Goal: Task Accomplishment & Management: Manage account settings

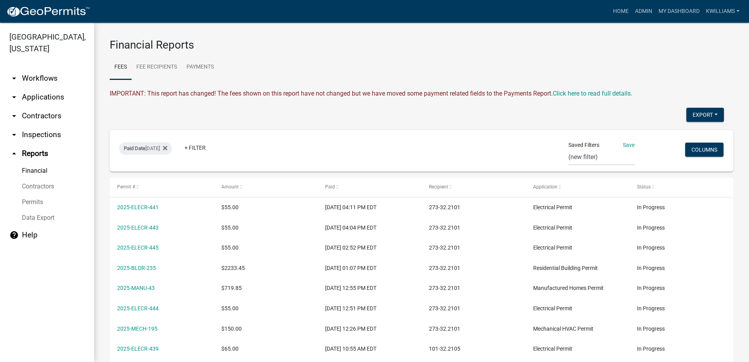
select select "0: null"
click at [644, 12] on link "Admin" at bounding box center [644, 11] width 24 height 15
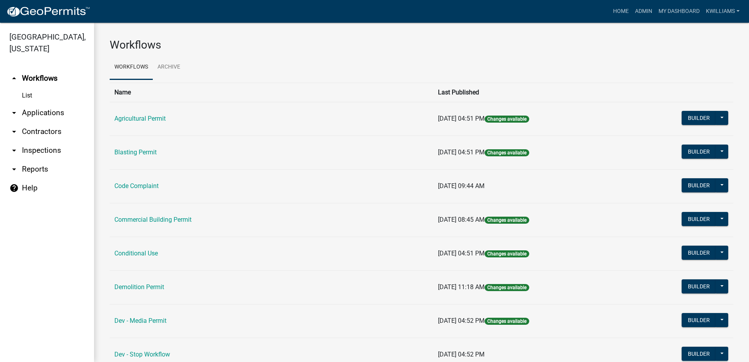
click at [35, 114] on link "arrow_drop_down Applications" at bounding box center [47, 112] width 94 height 19
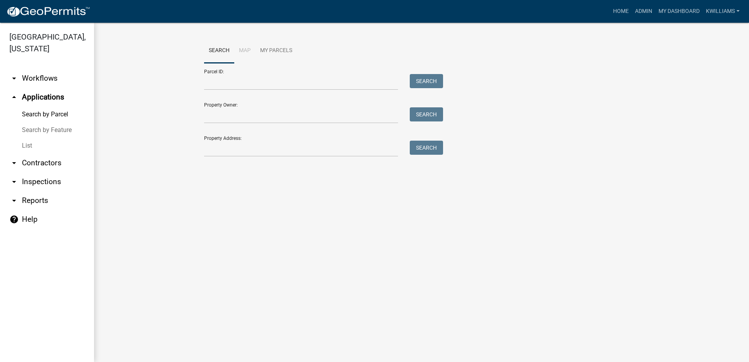
click at [29, 145] on link "List" at bounding box center [47, 146] width 94 height 16
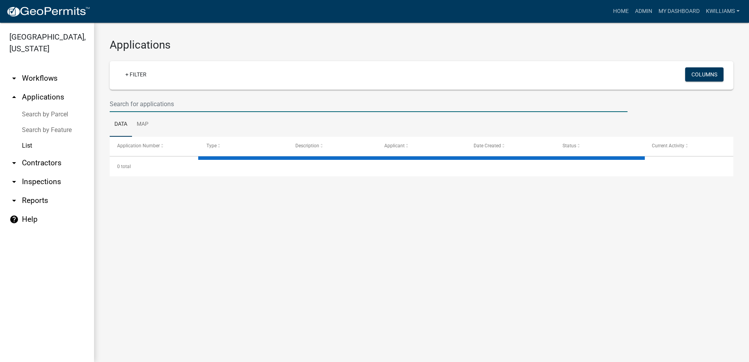
click at [123, 101] on input "text" at bounding box center [369, 104] width 518 height 16
type input "1"
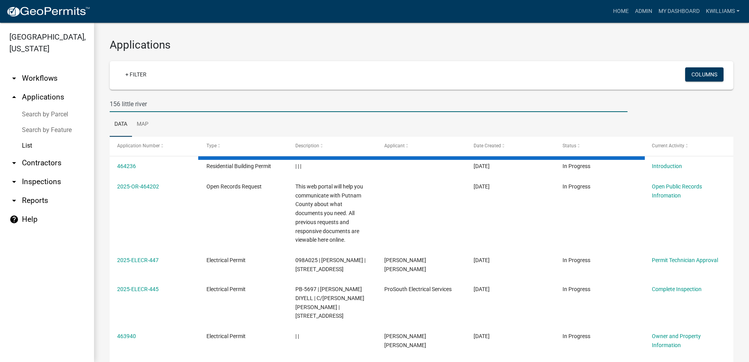
type input "156 little river"
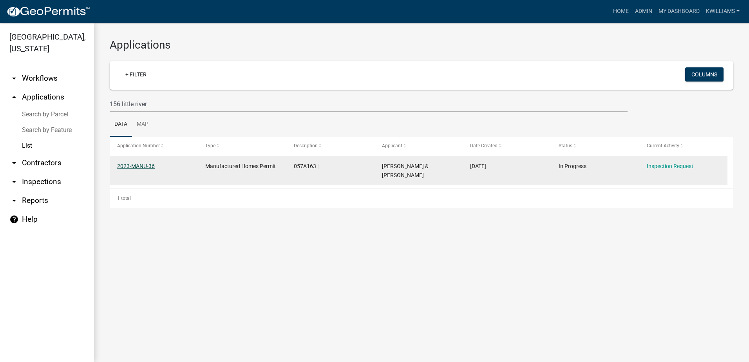
click at [133, 165] on link "2023-MANU-36" at bounding box center [136, 166] width 38 height 6
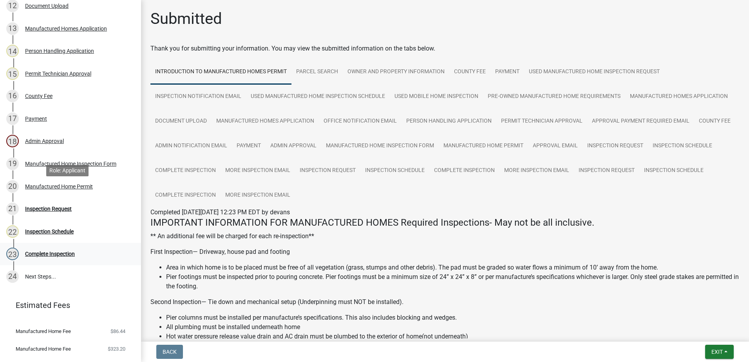
scroll to position [414, 0]
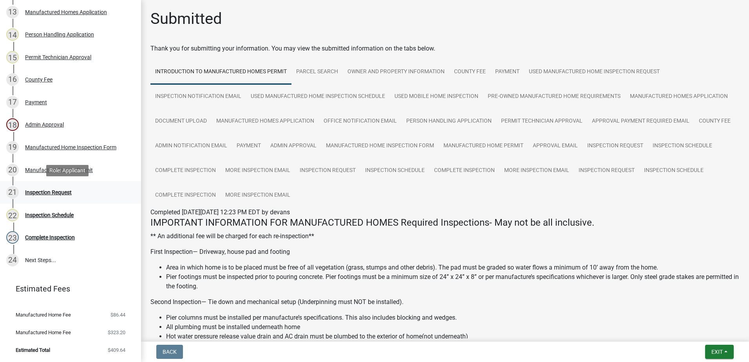
click at [55, 193] on div "Inspection Request" at bounding box center [48, 192] width 47 height 5
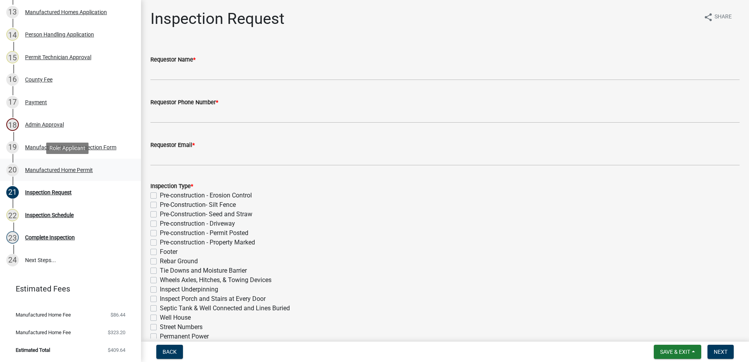
click at [62, 162] on link "20 Manufactured Home Permit" at bounding box center [70, 170] width 141 height 23
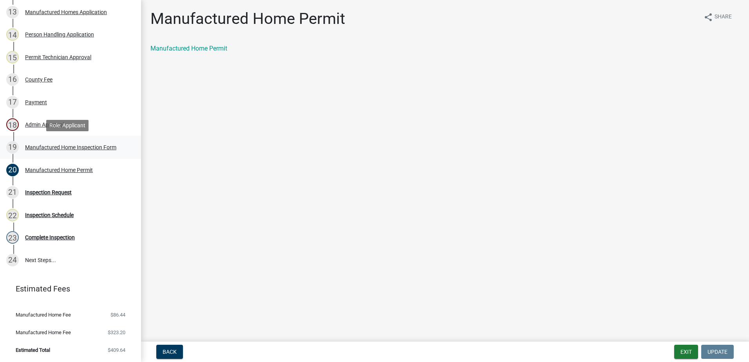
click at [64, 147] on div "Manufactured Home Inspection Form" at bounding box center [70, 147] width 91 height 5
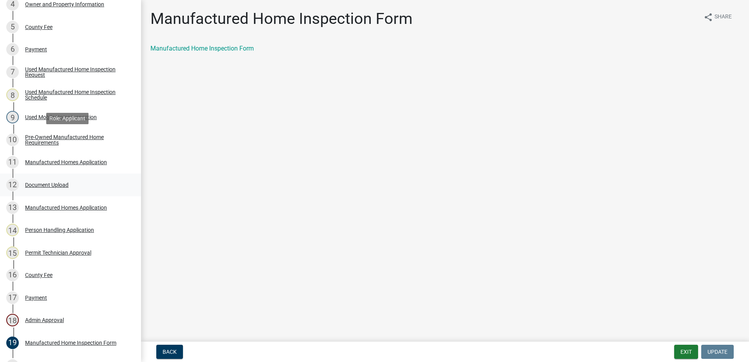
scroll to position [218, 0]
click at [49, 205] on div "Manufactured Homes Application" at bounding box center [66, 207] width 82 height 5
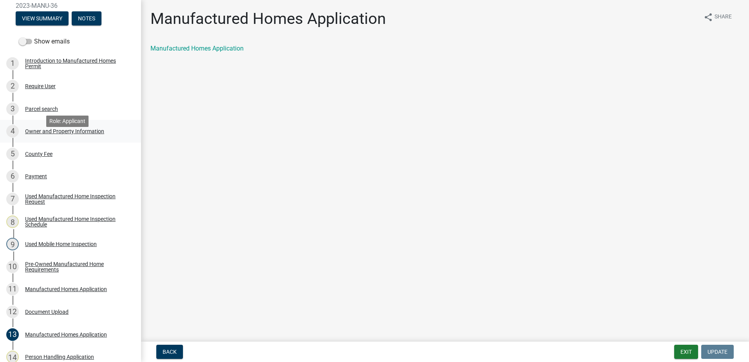
scroll to position [61, 0]
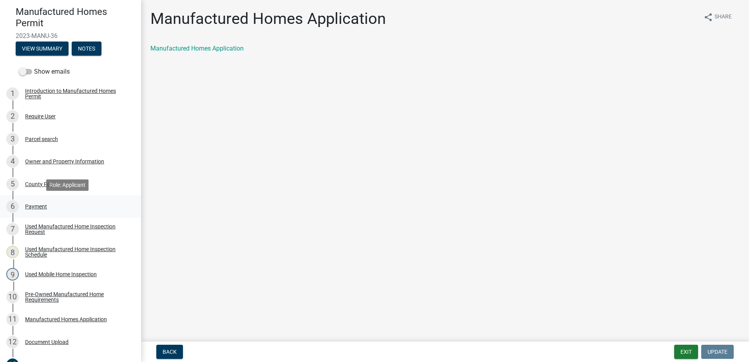
click at [42, 205] on div "Payment" at bounding box center [36, 206] width 22 height 5
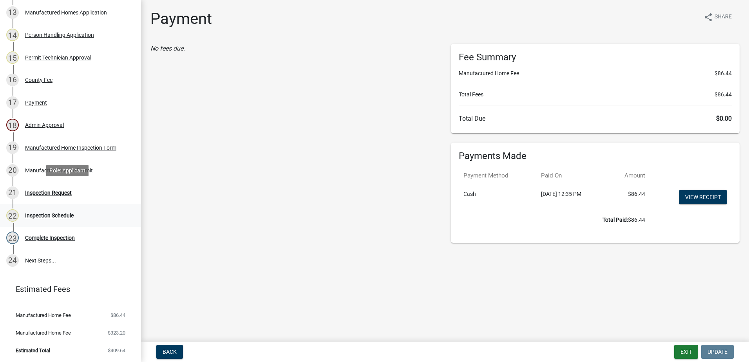
scroll to position [414, 0]
click at [41, 82] on div "16 County Fee" at bounding box center [67, 79] width 122 height 13
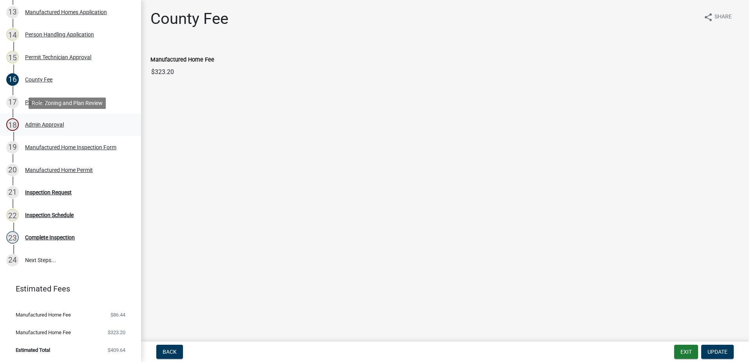
click at [37, 126] on div "Admin Approval" at bounding box center [44, 124] width 39 height 5
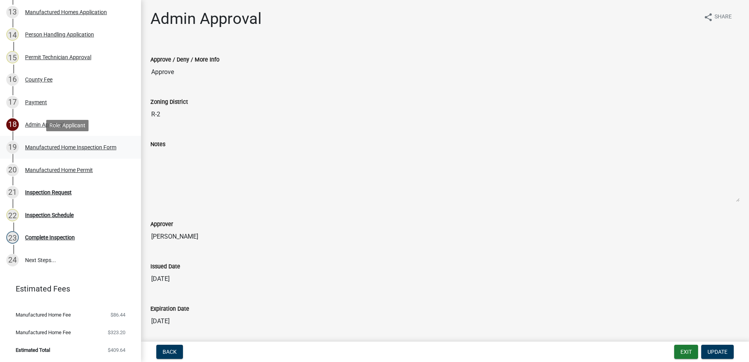
click at [40, 145] on div "Manufactured Home Inspection Form" at bounding box center [70, 147] width 91 height 5
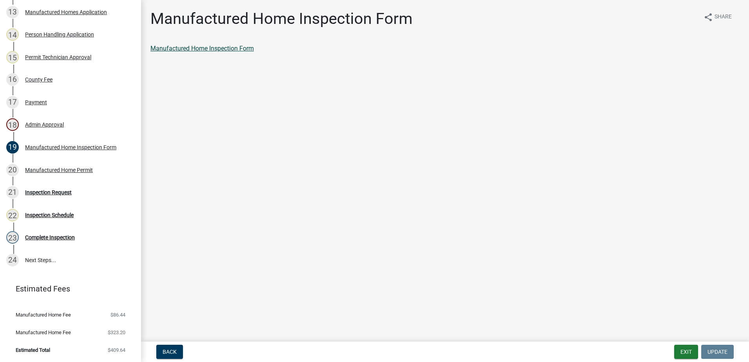
click at [206, 49] on link "Manufactured Home Inspection Form" at bounding box center [201, 48] width 103 height 7
click at [53, 188] on div "21 Inspection Request" at bounding box center [67, 192] width 122 height 13
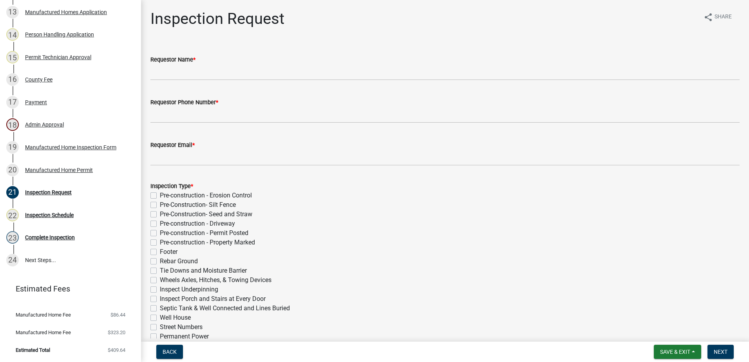
drag, startPoint x: 63, startPoint y: 266, endPoint x: 87, endPoint y: 280, distance: 27.6
click at [86, 281] on div "Manufactured Homes Permit 2023-MANU-36 View Summary Notes Show emails 1 Introdu…" at bounding box center [70, 181] width 141 height 362
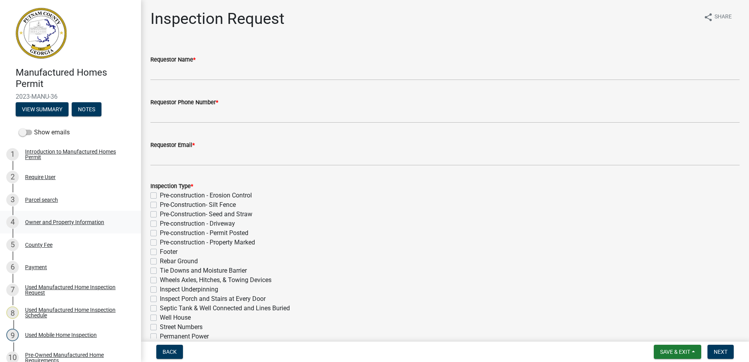
scroll to position [0, 0]
click at [32, 201] on div "Parcel search" at bounding box center [41, 199] width 33 height 5
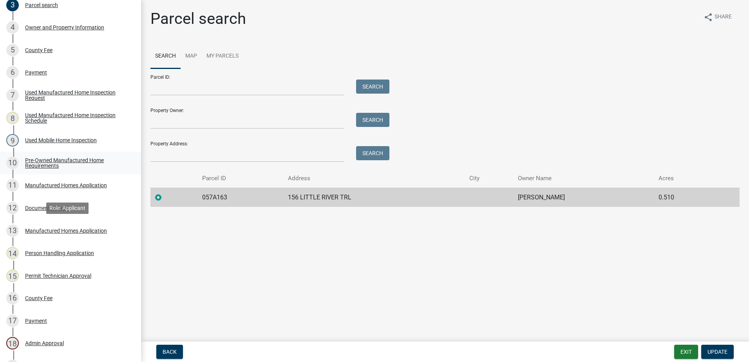
scroll to position [196, 0]
click at [43, 232] on div "Manufactured Homes Application" at bounding box center [66, 229] width 82 height 5
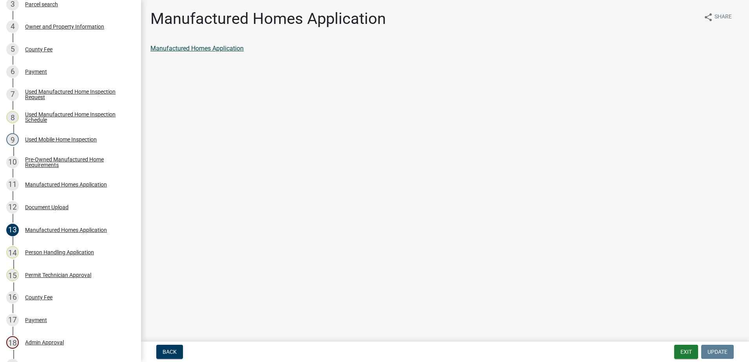
click at [192, 46] on link "Manufactured Homes Application" at bounding box center [196, 48] width 93 height 7
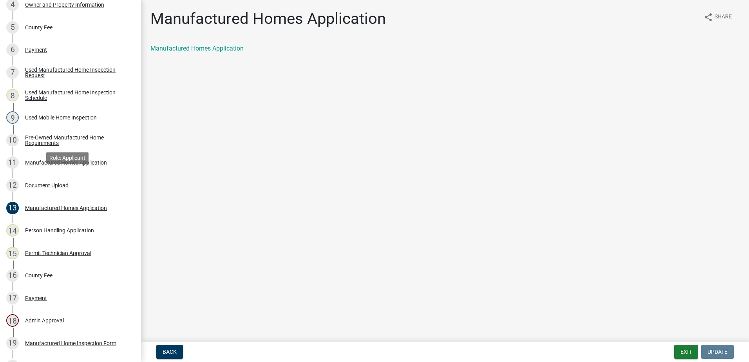
scroll to position [296, 0]
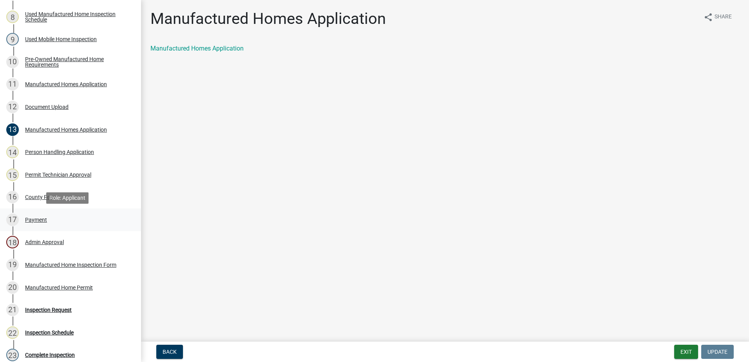
click at [31, 219] on div "Payment" at bounding box center [36, 219] width 22 height 5
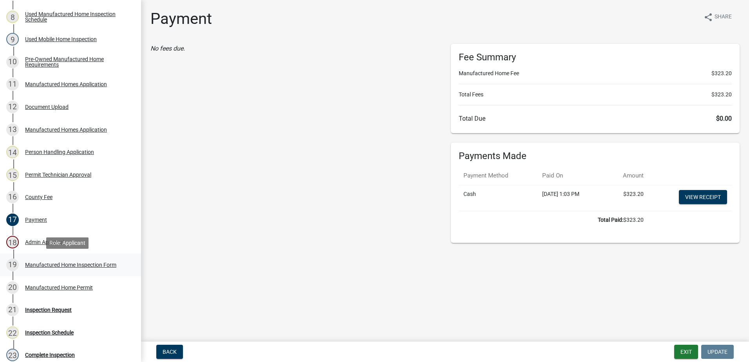
click at [59, 264] on div "Manufactured Home Inspection Form" at bounding box center [70, 264] width 91 height 5
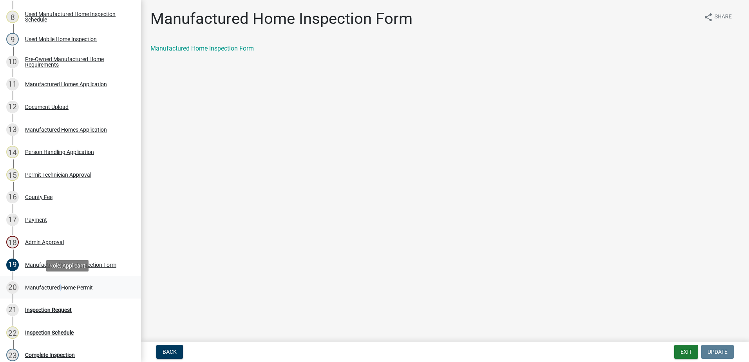
click at [58, 288] on div "Manufactured Home Permit" at bounding box center [59, 287] width 68 height 5
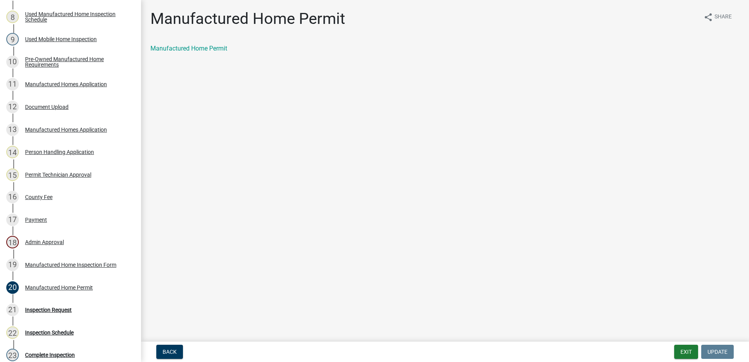
click at [228, 49] on div "Manufactured Home Permit" at bounding box center [444, 48] width 589 height 9
click at [206, 52] on link "Manufactured Home Permit" at bounding box center [188, 48] width 77 height 7
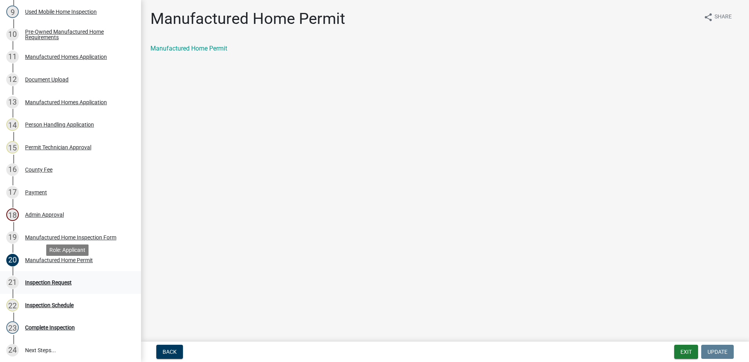
scroll to position [335, 0]
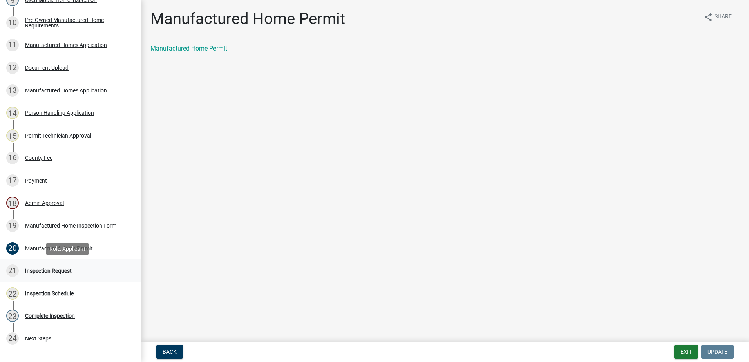
click at [48, 272] on div "Inspection Request" at bounding box center [48, 270] width 47 height 5
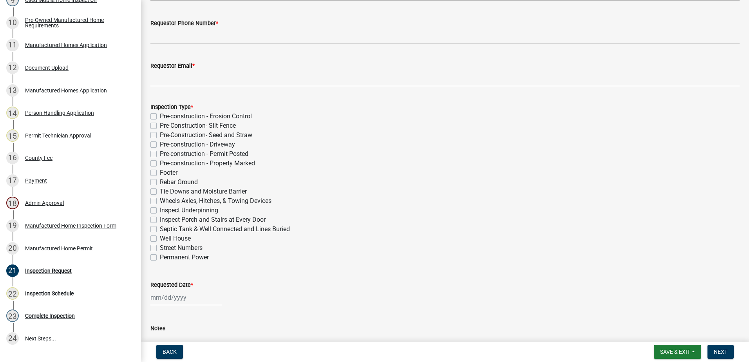
scroll to position [0, 0]
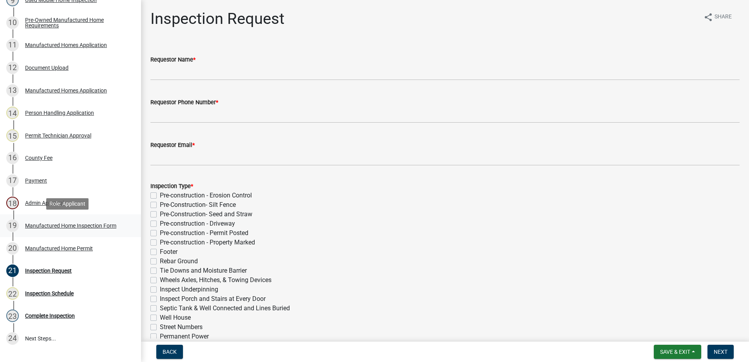
click at [85, 226] on div "Manufactured Home Inspection Form" at bounding box center [70, 225] width 91 height 5
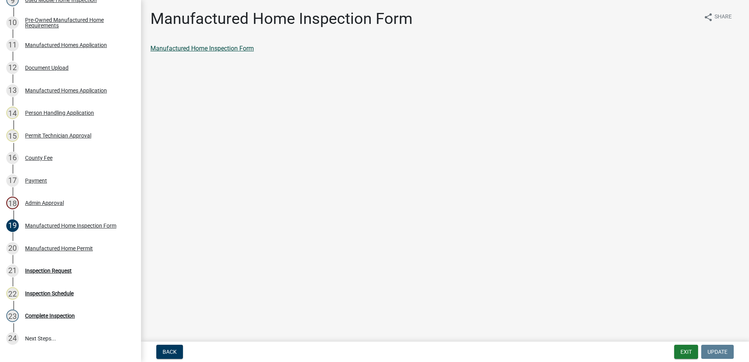
click at [198, 45] on link "Manufactured Home Inspection Form" at bounding box center [201, 48] width 103 height 7
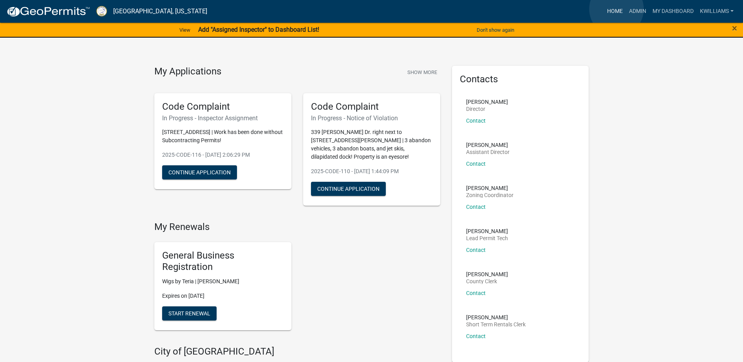
click at [617, 9] on link "Home" at bounding box center [615, 11] width 22 height 15
click at [610, 15] on link "Home" at bounding box center [615, 11] width 22 height 15
click at [614, 11] on link "Home" at bounding box center [615, 11] width 22 height 15
click at [640, 9] on link "Admin" at bounding box center [638, 11] width 24 height 15
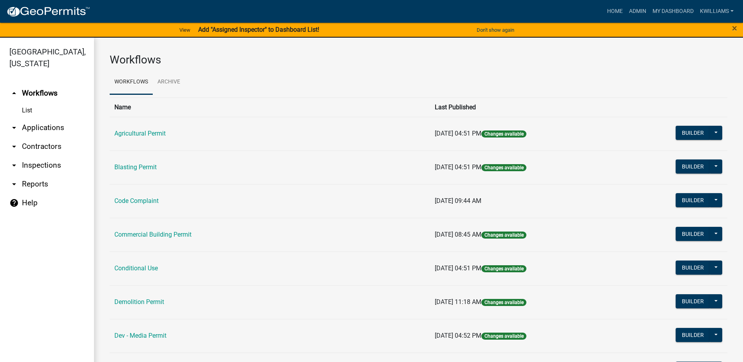
click at [47, 165] on link "arrow_drop_down Inspections" at bounding box center [47, 165] width 94 height 19
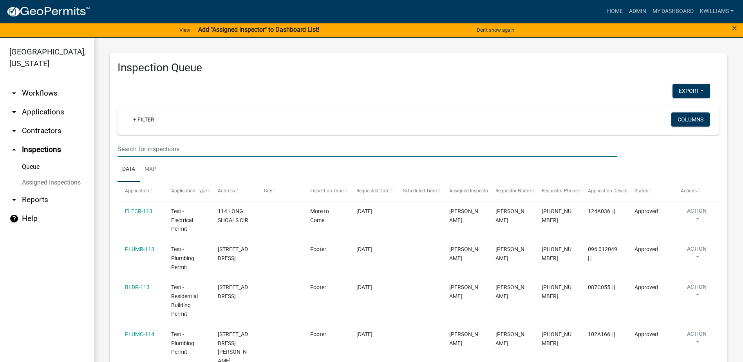
click at [161, 146] on input "text" at bounding box center [368, 149] width 500 height 16
type input "156 little river"
